Goal: Find contact information

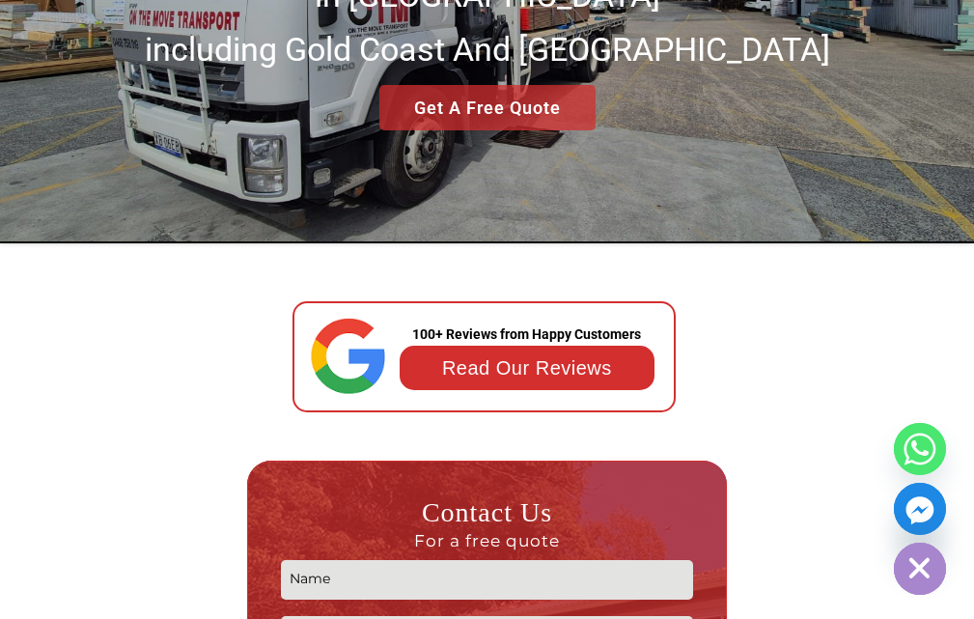
scroll to position [290, 0]
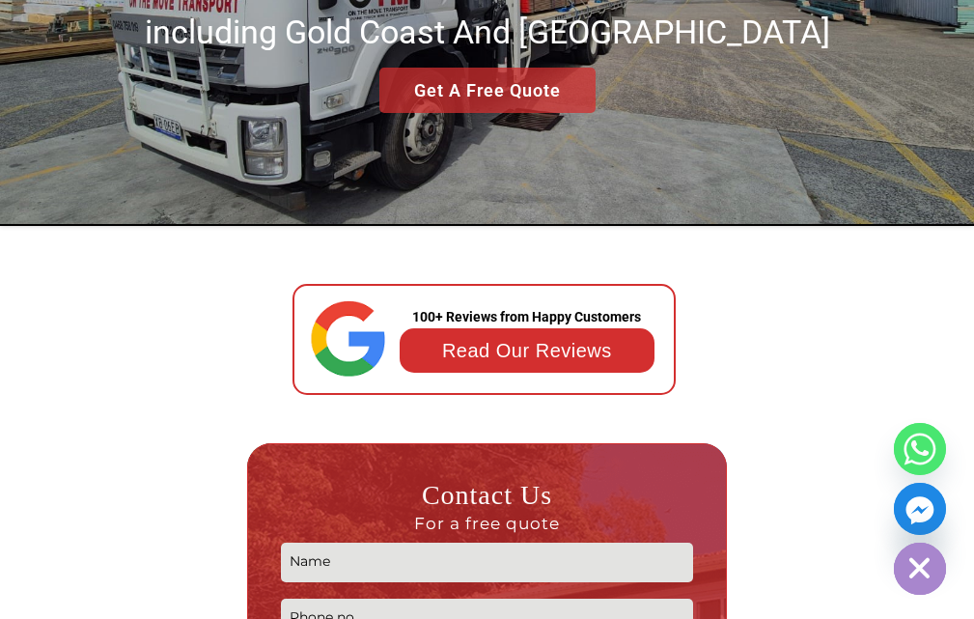
click at [937, 240] on body "[EMAIL_ADDRESS][DOMAIN_NAME] 0468 758 019 0422 146 659 Menu Close Home About CO…" at bounding box center [487, 19] width 974 height 619
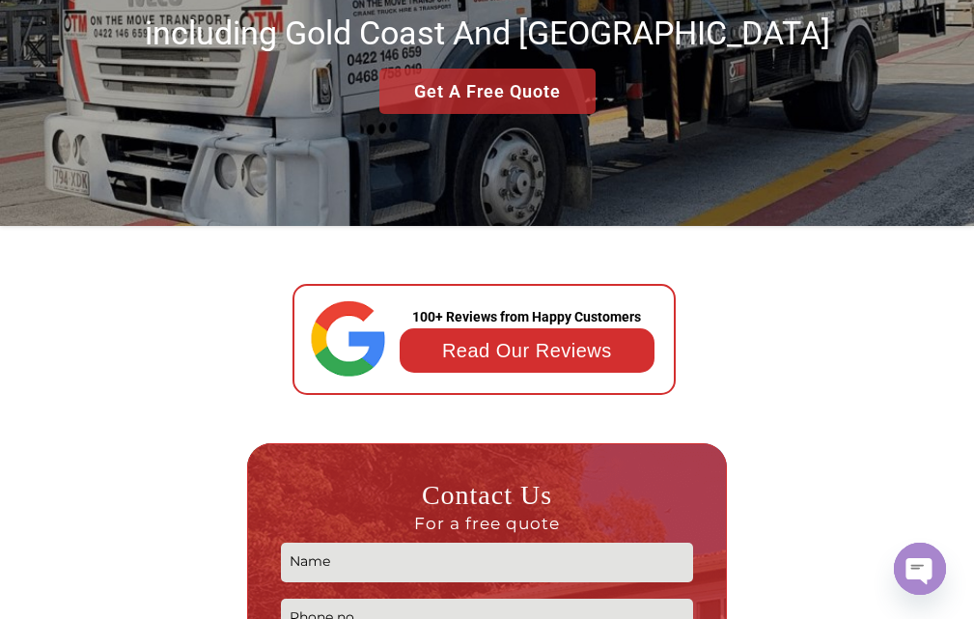
click at [464, 340] on link "Read Our Reviews" at bounding box center [527, 350] width 170 height 21
